Goal: Navigation & Orientation: Go to known website

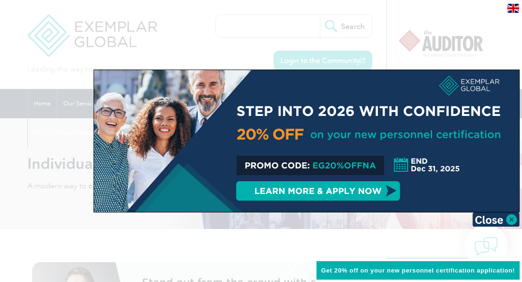
click at [461, 20] on div at bounding box center [261, 141] width 522 height 282
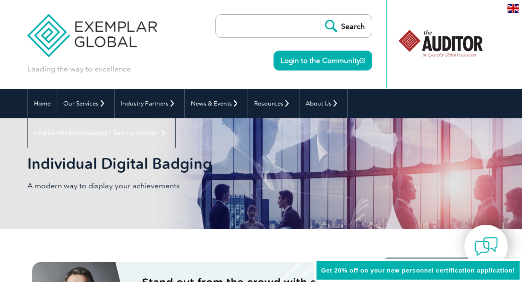
click at [451, 43] on div at bounding box center [441, 43] width 87 height 52
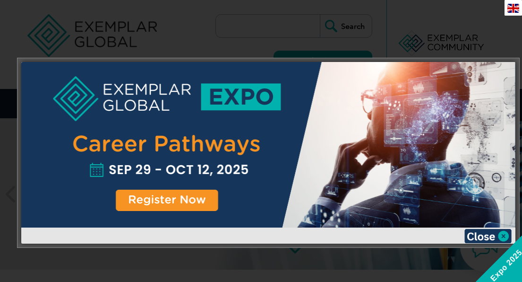
click at [481, 234] on img at bounding box center [488, 236] width 47 height 14
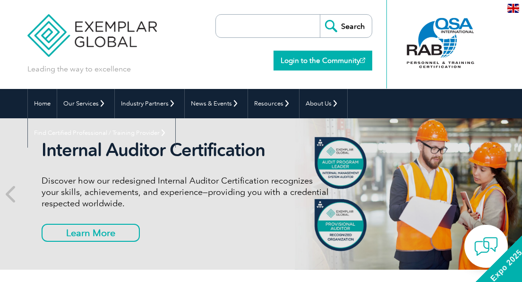
click at [321, 61] on link "Login to the Community" at bounding box center [323, 61] width 99 height 20
